Goal: Transaction & Acquisition: Register for event/course

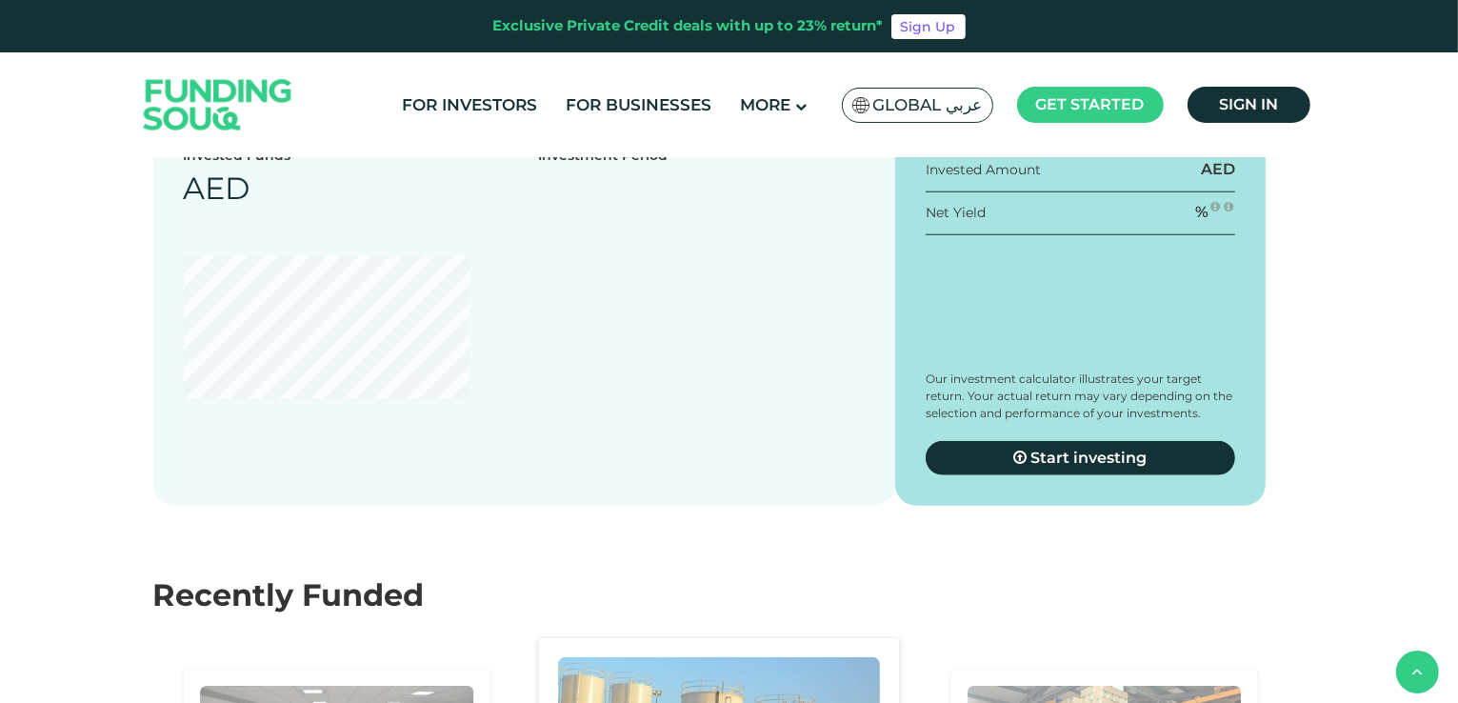
scroll to position [1619, 0]
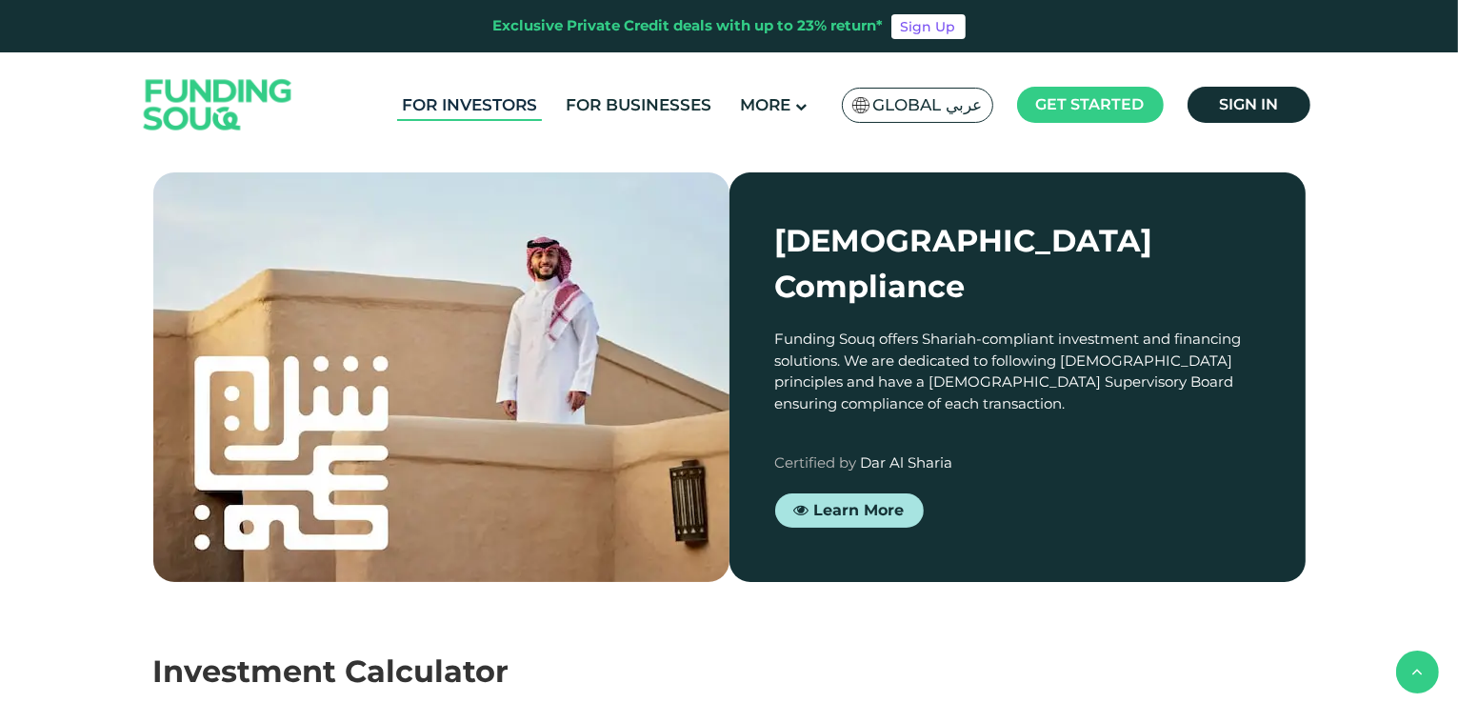
click at [507, 104] on link "For Investors" at bounding box center [469, 104] width 145 height 31
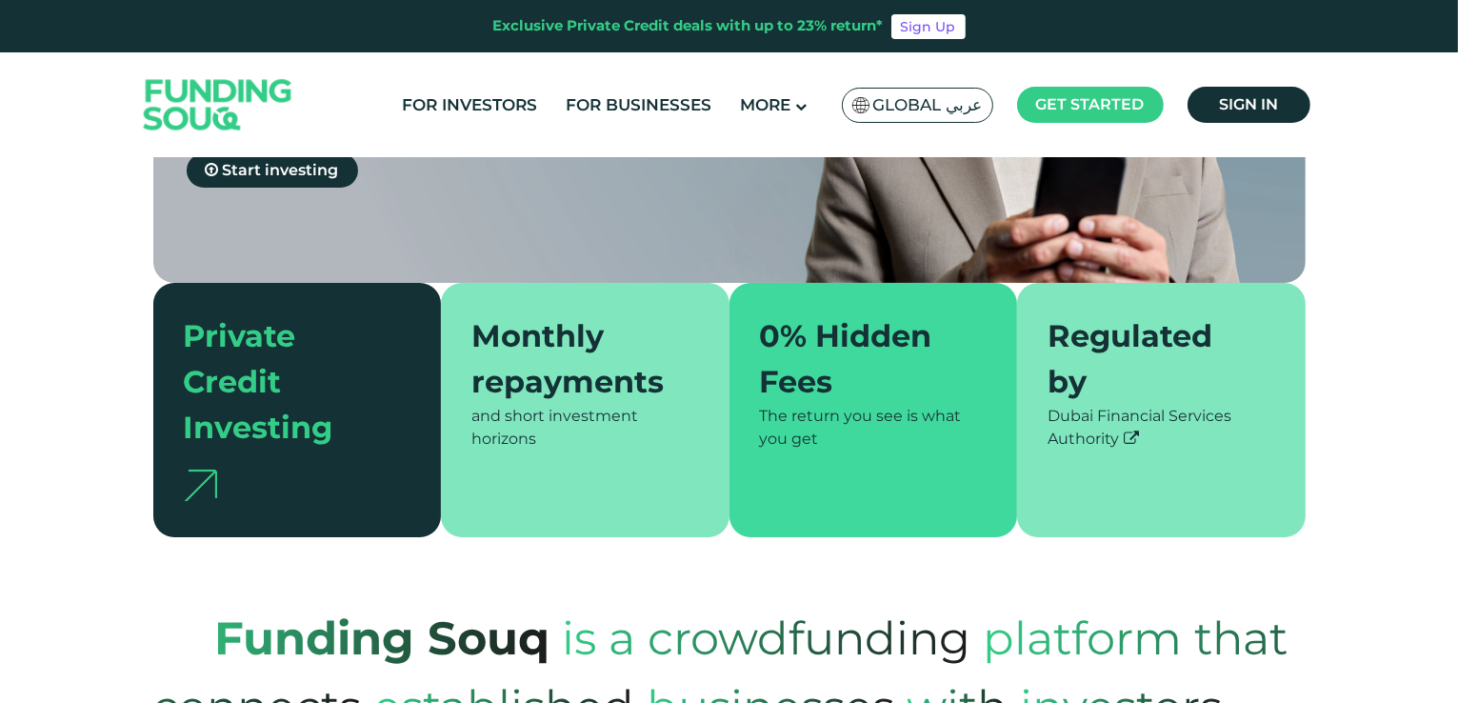
type tc-range-slider "4"
click at [540, 328] on div "Monthly repayments" at bounding box center [573, 358] width 205 height 91
click at [529, 313] on div "Monthly repayments" at bounding box center [573, 358] width 205 height 91
click at [262, 371] on div "Private Credit Investing" at bounding box center [286, 381] width 205 height 137
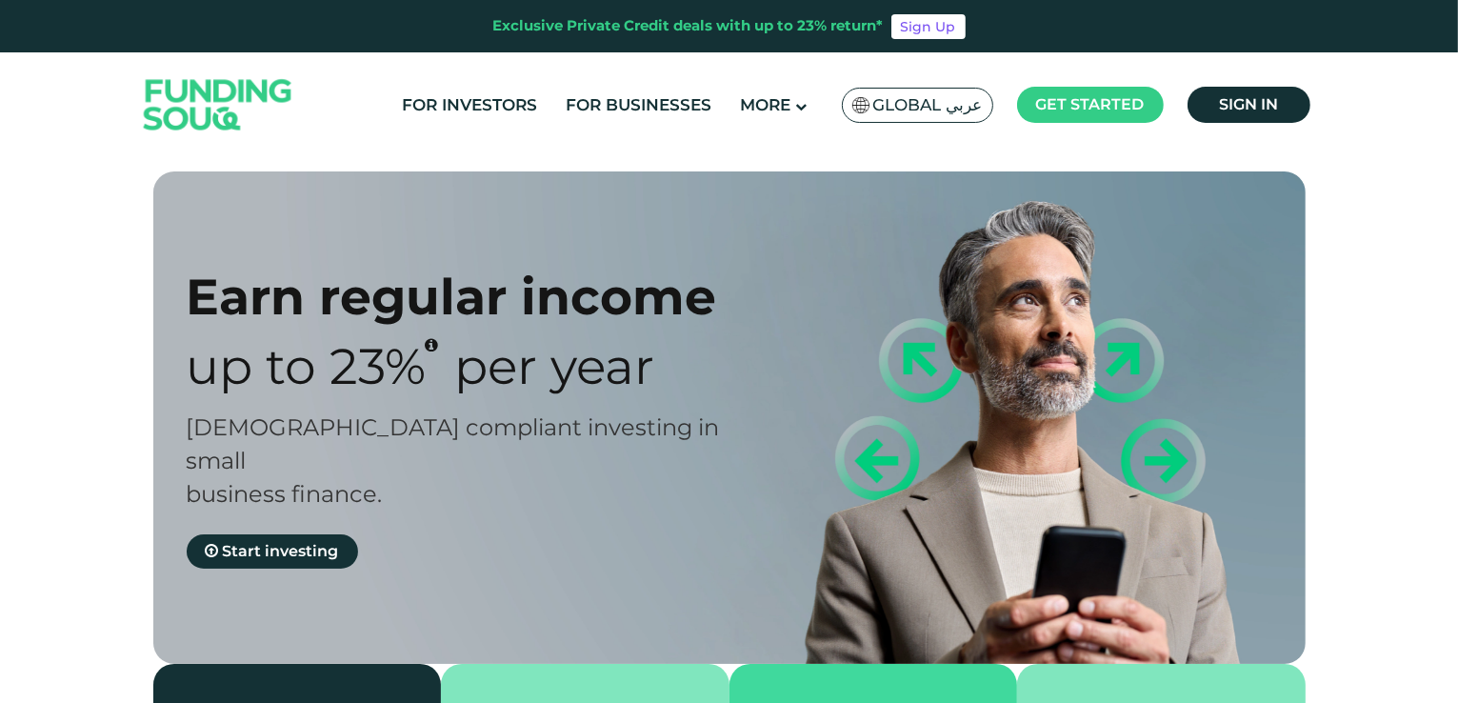
scroll to position [95, 0]
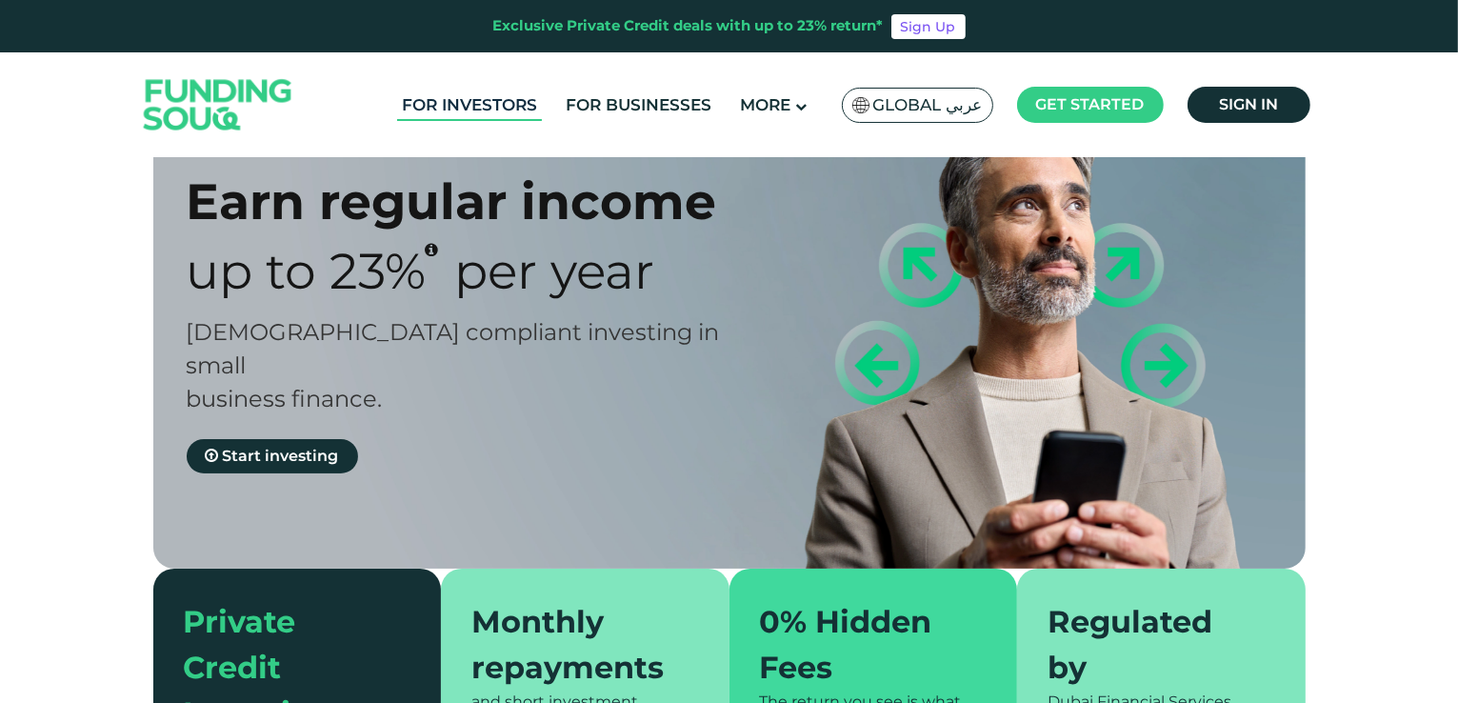
click at [487, 107] on link "For Investors" at bounding box center [469, 104] width 145 height 31
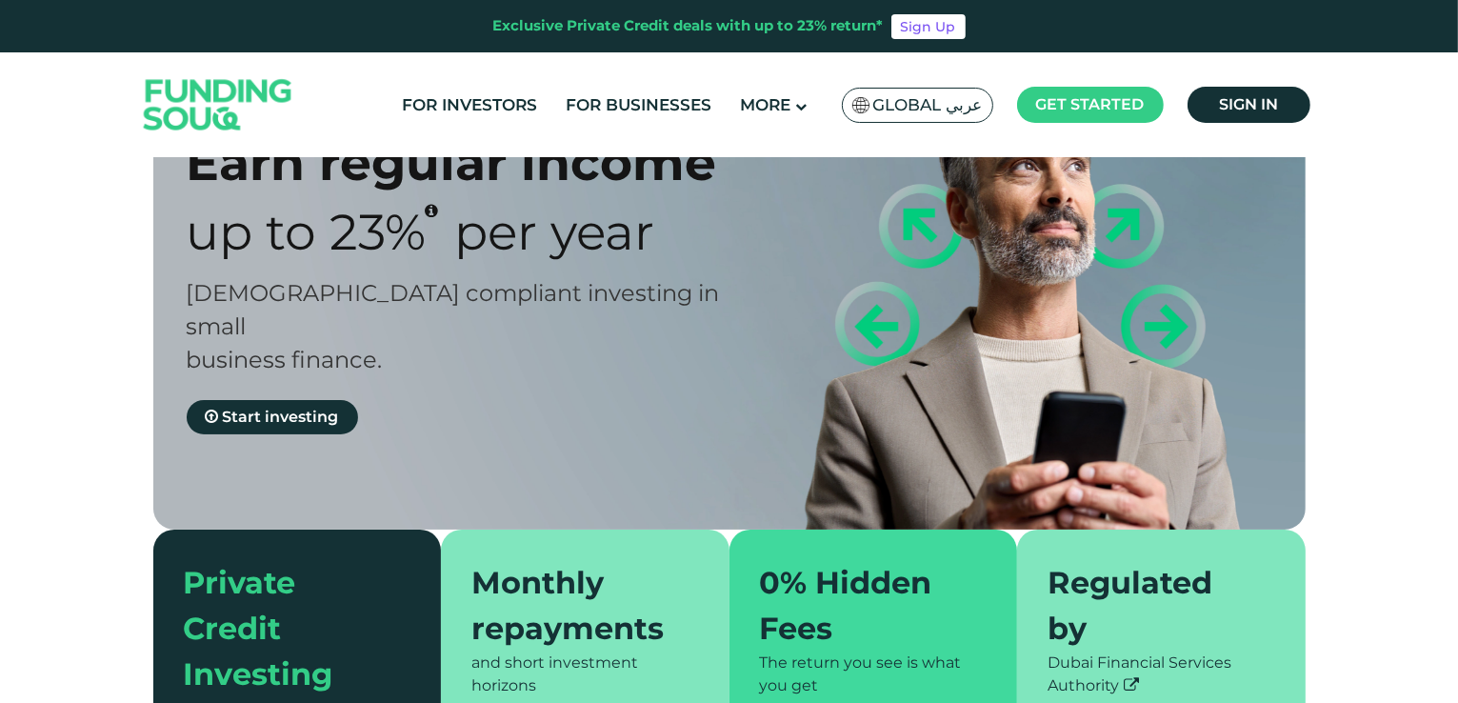
type tc-range-slider "4"
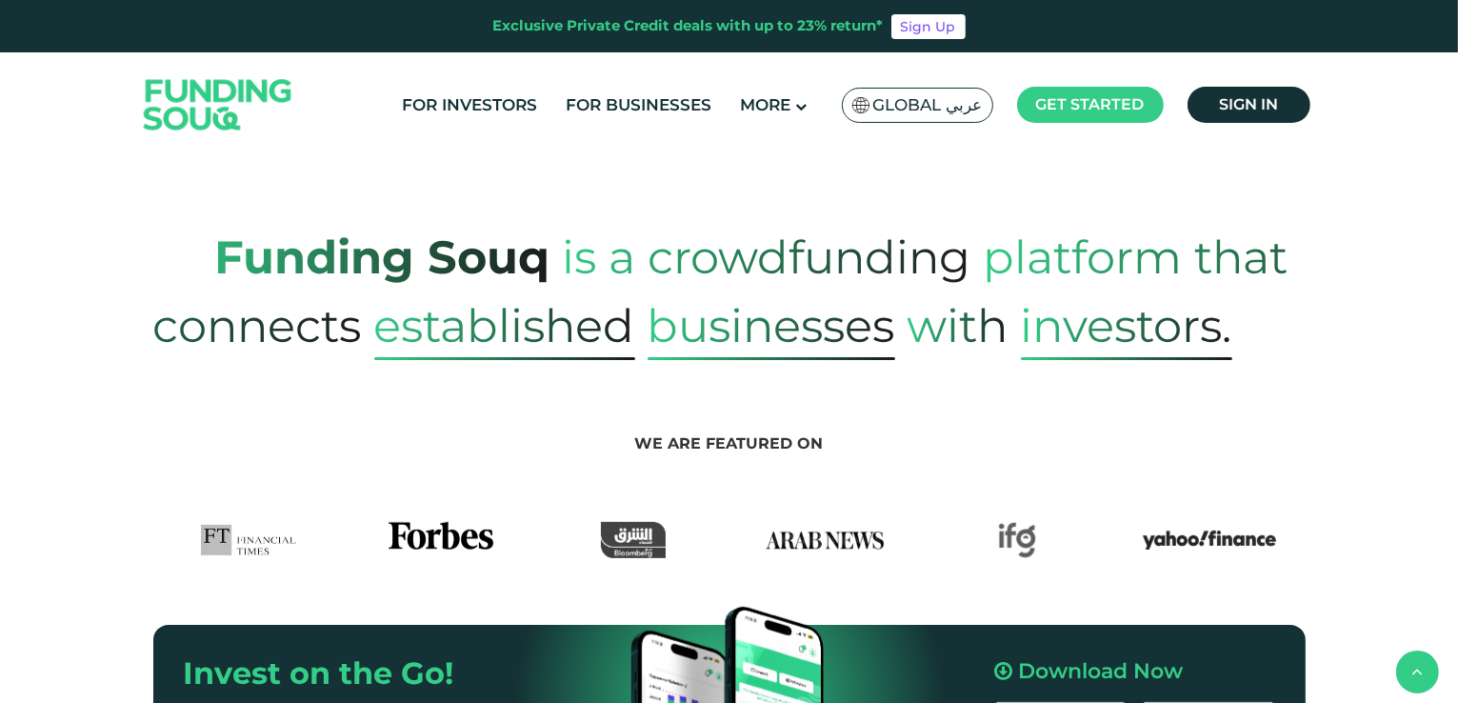
scroll to position [381, 0]
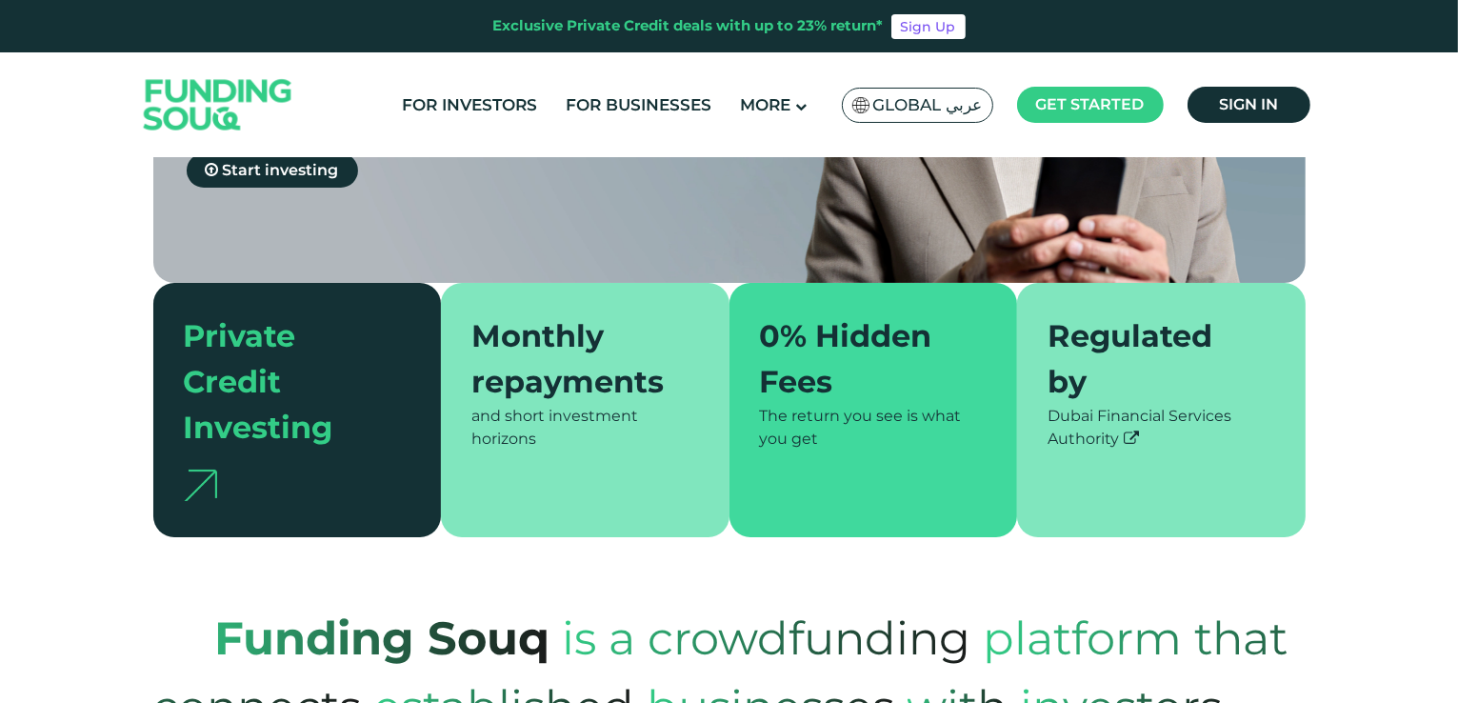
click at [201, 405] on div "Private Credit Investing" at bounding box center [286, 381] width 205 height 137
click at [599, 405] on div "and short investment horizons" at bounding box center [585, 428] width 228 height 46
click at [989, 370] on div "0% Hidden Fees The return you see is what you get" at bounding box center [873, 410] width 288 height 254
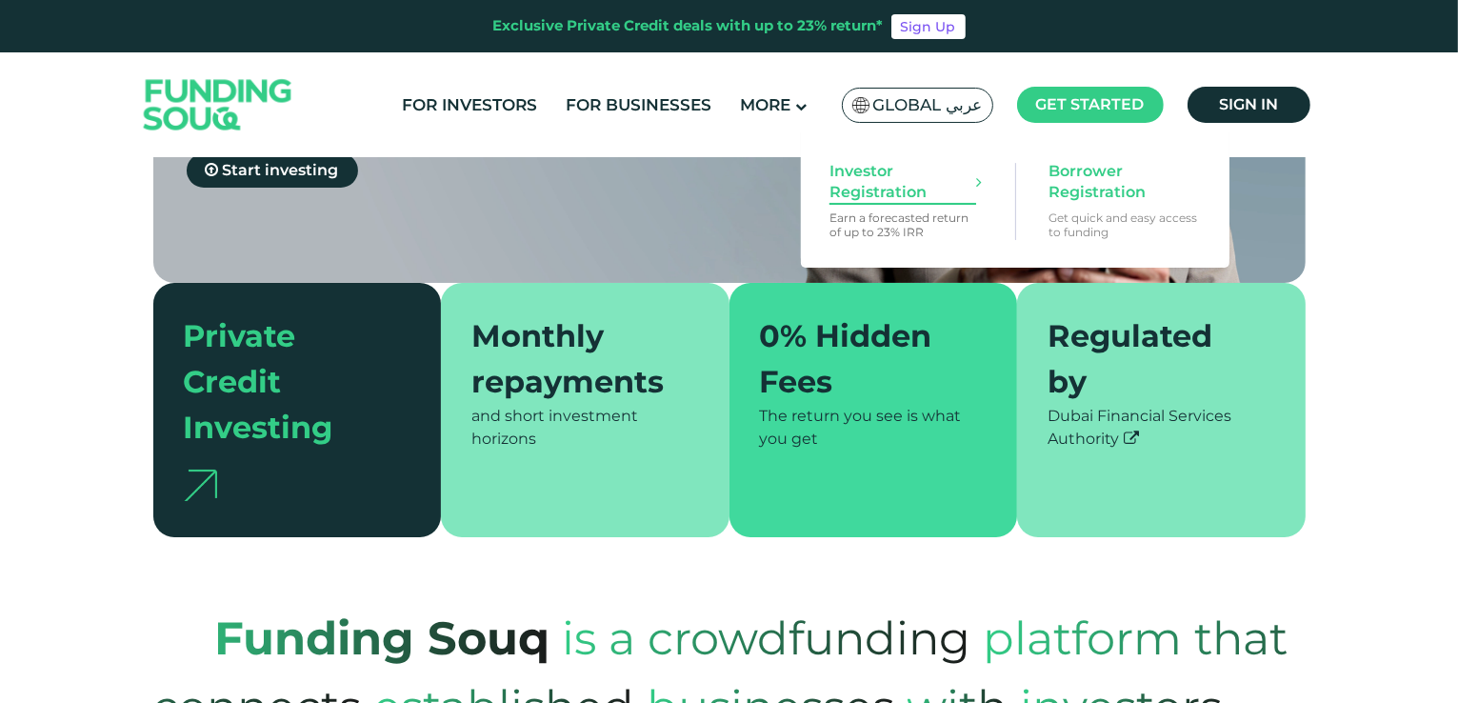
click at [862, 194] on span "Investor Registration" at bounding box center [902, 182] width 147 height 42
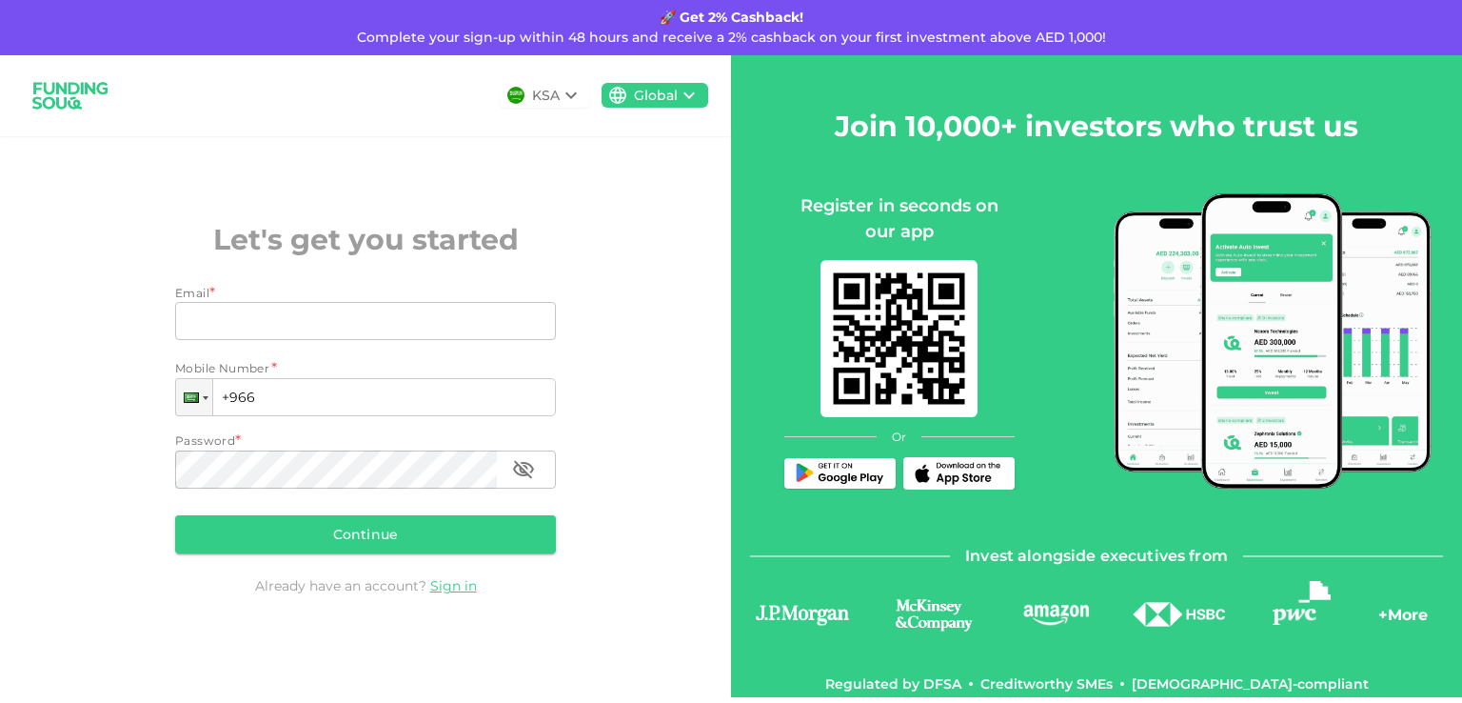
scroll to position [15, 0]
